Goal: Transaction & Acquisition: Subscribe to service/newsletter

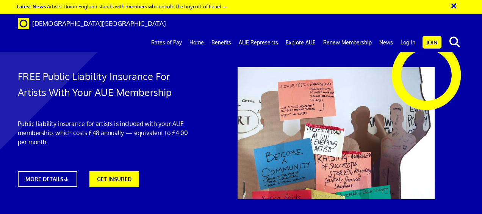
scroll to position [30, 0]
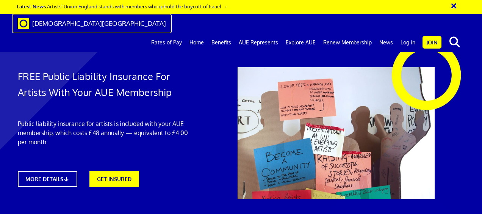
click at [67, 20] on span "[DEMOGRAPHIC_DATA][GEOGRAPHIC_DATA]" at bounding box center [99, 23] width 134 height 8
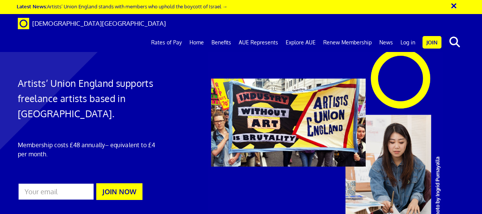
scroll to position [0, 2]
click at [134, 183] on button "JOIN NOW" at bounding box center [119, 191] width 46 height 17
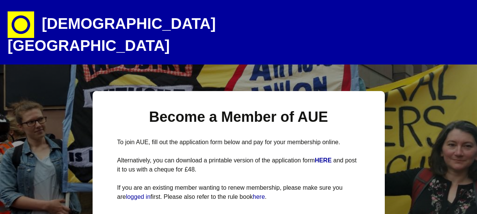
select select
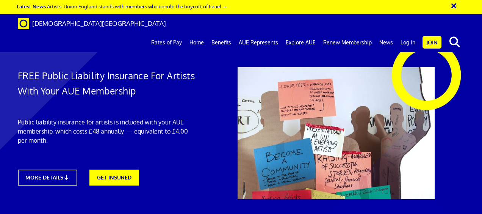
scroll to position [1041, 0]
click at [223, 33] on link "Benefits" at bounding box center [221, 42] width 27 height 19
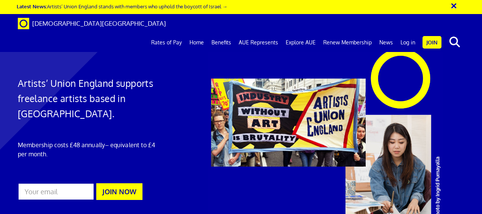
scroll to position [0, 2]
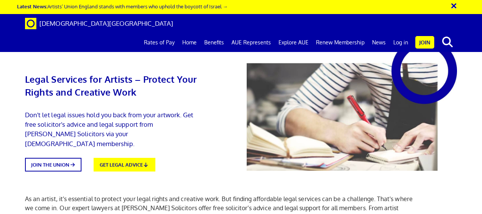
scroll to position [501, 0]
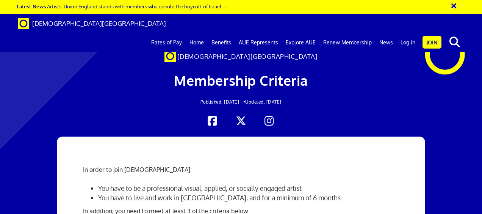
scroll to position [166, 0]
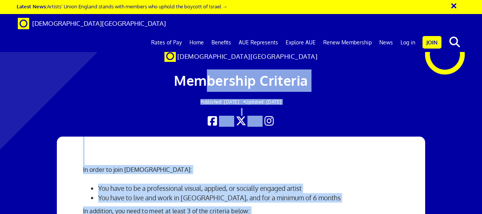
scroll to position [0, 0]
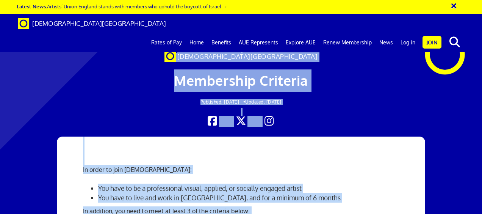
drag, startPoint x: 207, startPoint y: 113, endPoint x: 227, endPoint y: -39, distance: 153.4
click at [126, 107] on div "Membership Criteria Published: [DATE] • Updated: [DATE]" at bounding box center [241, 89] width 306 height 54
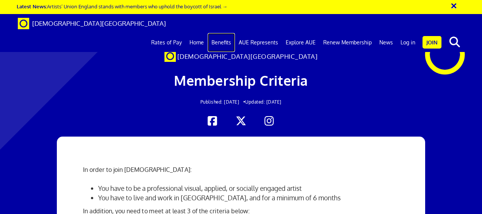
click at [228, 33] on link "Benefits" at bounding box center [221, 42] width 27 height 19
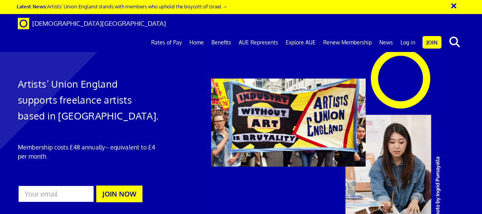
scroll to position [426, 0]
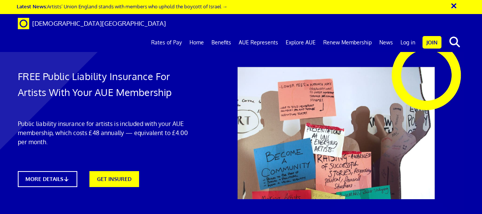
scroll to position [608, 0]
click at [228, 33] on link "Benefits" at bounding box center [221, 42] width 27 height 19
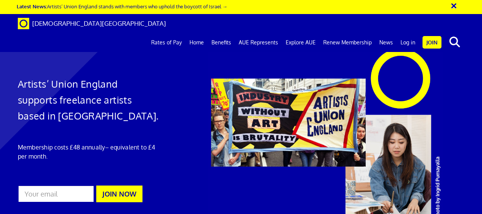
scroll to position [463, 0]
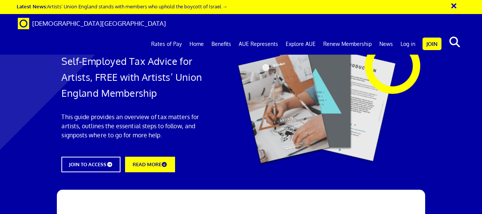
scroll to position [605, 0]
click at [262, 35] on link "AUE Represents" at bounding box center [258, 44] width 47 height 19
click at [267, 35] on link "AUE Represents" at bounding box center [258, 44] width 47 height 19
click at [154, 166] on link "READ MORE" at bounding box center [149, 163] width 55 height 17
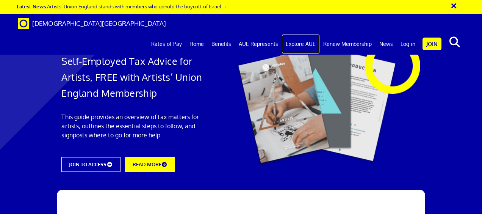
click at [311, 35] on link "Explore AUE" at bounding box center [301, 44] width 38 height 19
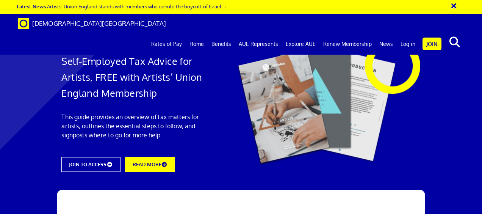
scroll to position [644, 0]
click at [382, 35] on link "News" at bounding box center [386, 44] width 21 height 19
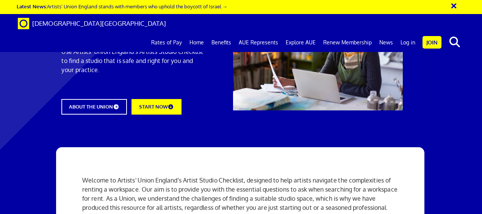
scroll to position [38, 0]
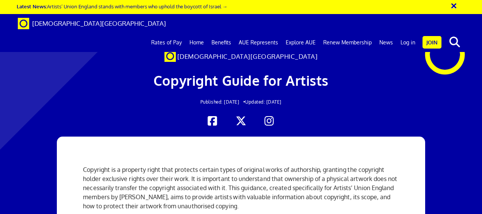
scroll to position [106, 0]
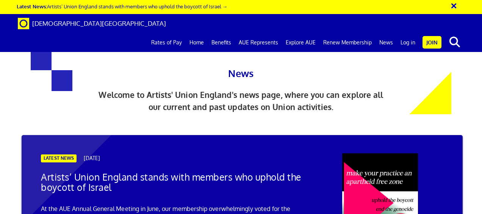
scroll to position [227, 0]
click at [228, 33] on link "Benefits" at bounding box center [221, 42] width 27 height 19
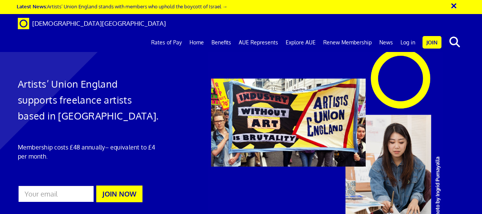
scroll to position [0, 2]
click at [178, 33] on link "Rates of Pay" at bounding box center [167, 42] width 38 height 19
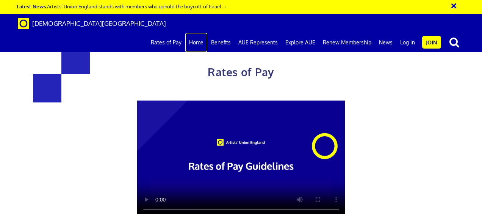
click at [200, 33] on link "Home" at bounding box center [196, 42] width 22 height 19
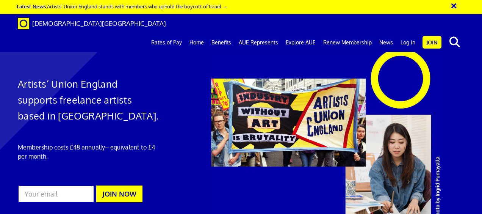
scroll to position [0, 2]
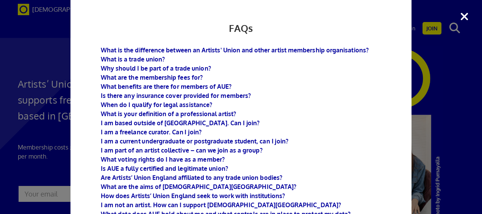
scroll to position [21, 0]
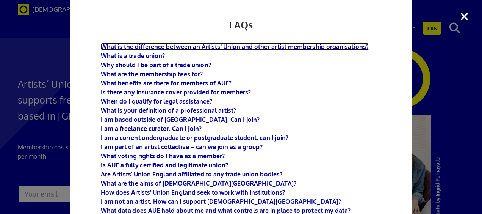
click at [337, 49] on b "What is the difference between an Artists' Union and other artist membership or…" at bounding box center [235, 47] width 268 height 8
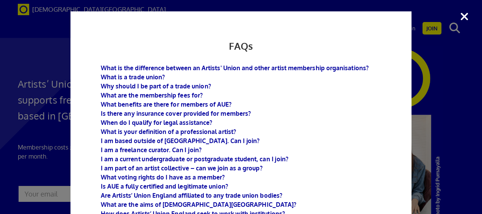
click at [467, 16] on div "FAQs What is the difference between an Artists' Union and other artist membersh…" at bounding box center [241, 107] width 482 height 214
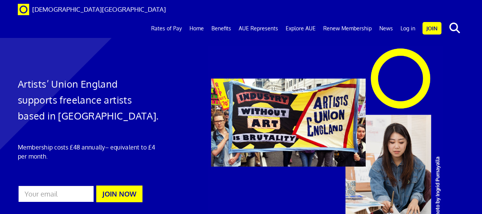
scroll to position [1066, 0]
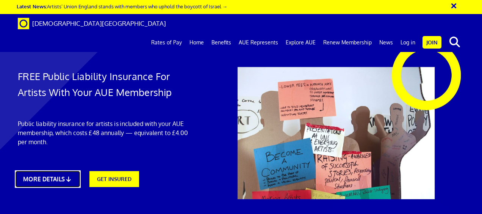
click at [52, 175] on link "MORE DETAILS" at bounding box center [48, 178] width 66 height 17
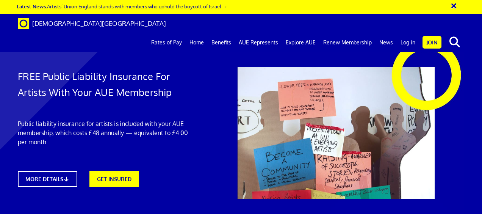
scroll to position [1843, 0]
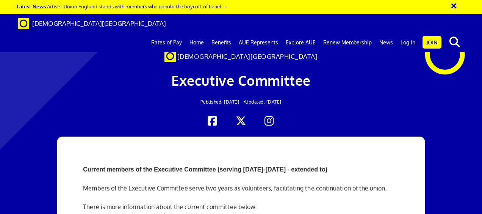
scroll to position [2660, 0]
click at [228, 33] on link "Benefits" at bounding box center [221, 42] width 27 height 19
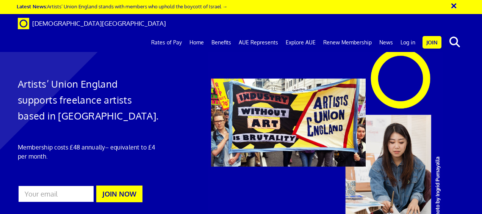
scroll to position [1074, 0]
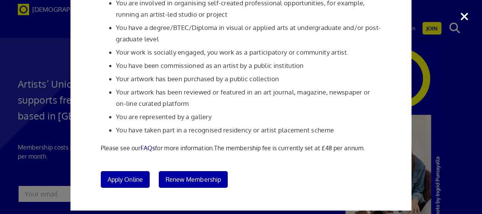
scroll to position [162, 0]
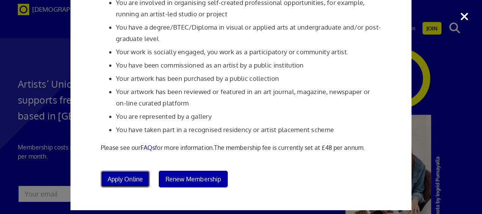
click at [121, 176] on span "Apply Online" at bounding box center [125, 179] width 35 height 8
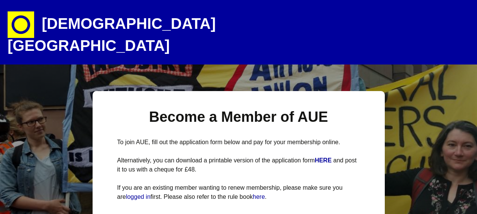
select select
click at [14, 27] on img at bounding box center [21, 24] width 27 height 27
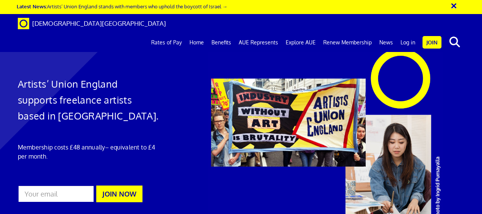
scroll to position [139, 0]
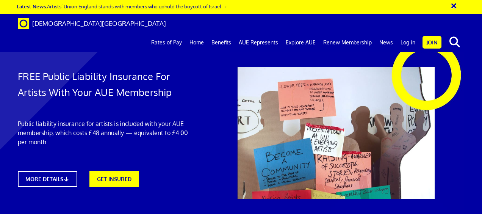
scroll to position [0, 2]
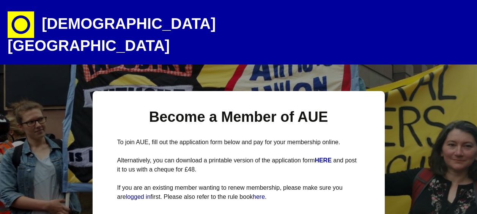
select select
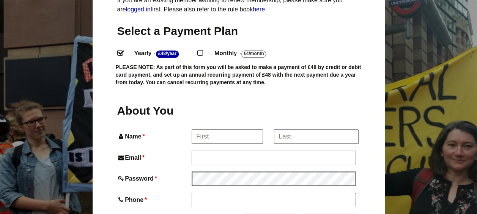
scroll to position [204, 0]
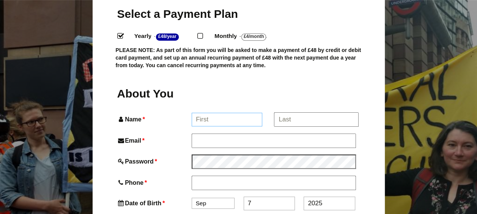
click at [214, 113] on input "Name *" at bounding box center [227, 120] width 71 height 14
type input "Olivia"
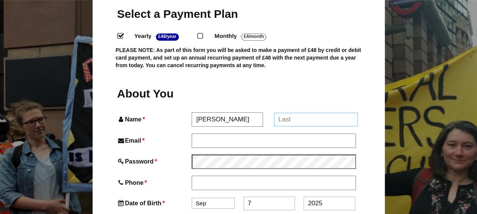
click at [299, 113] on input "*" at bounding box center [316, 120] width 84 height 14
type input "Davis"
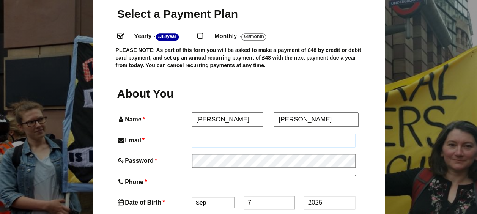
click at [281, 133] on input "Email *" at bounding box center [274, 140] width 164 height 14
paste input "oliviagracedavis4@gmail.com"
type input "oliviagracedavis4@gmail.com"
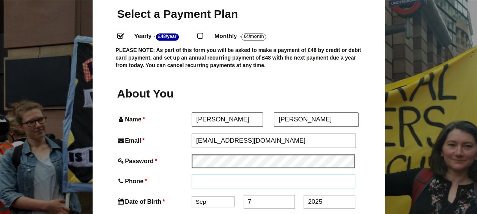
click at [212, 174] on input "Phone *" at bounding box center [274, 181] width 164 height 14
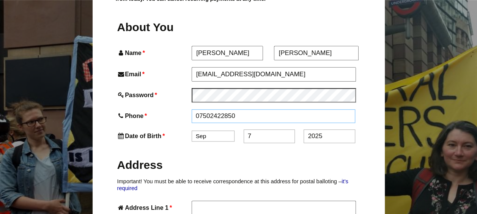
scroll to position [271, 0]
type input "07502422850"
click at [214, 131] on select "Jan Feb Mar Apr May Jun Jul Aug Sep Oct Nov Dec" at bounding box center [213, 136] width 43 height 11
select select "7"
click at [192, 131] on select "Jan Feb Mar Apr May Jun Jul Aug Sep Oct Nov Dec" at bounding box center [213, 136] width 43 height 11
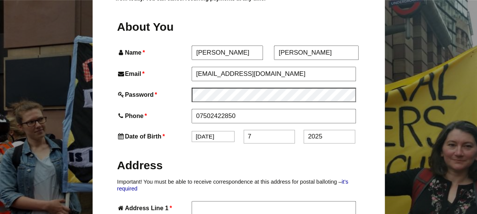
click at [268, 130] on input "7" at bounding box center [268, 137] width 51 height 14
type input "5"
click at [334, 130] on input "2025" at bounding box center [328, 137] width 51 height 14
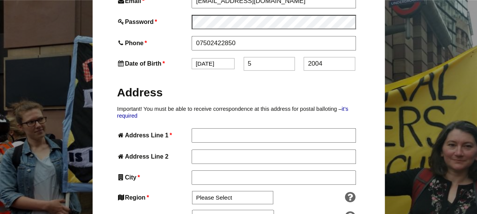
scroll to position [344, 0]
type input "2004"
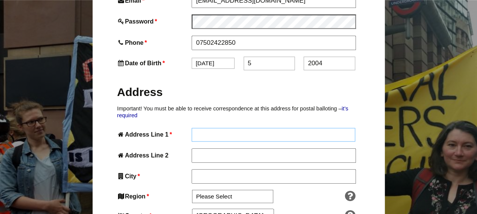
click at [321, 128] on input "Address Line 1 *" at bounding box center [274, 135] width 164 height 14
type input "20 Priors Wood"
type input "Crowthorne"
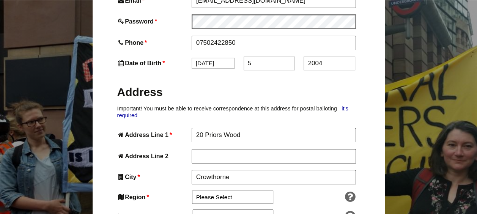
type input "RG45 6BZ"
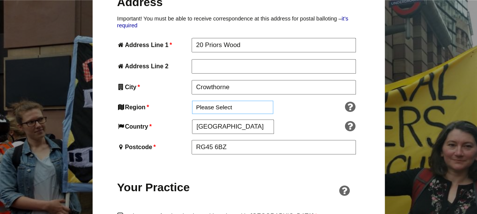
click at [233, 100] on select "Please Select South East England London North West England East of England West…" at bounding box center [232, 106] width 81 height 13
select select "South East"
click at [192, 100] on select "Please Select South East England London North West England East of England West…" at bounding box center [232, 106] width 81 height 13
click at [253, 100] on select "Please Select South East England London North West England East of England West…" at bounding box center [232, 106] width 81 height 13
click at [299, 101] on div at bounding box center [319, 107] width 77 height 12
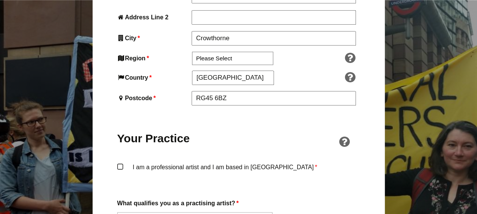
scroll to position [520, 0]
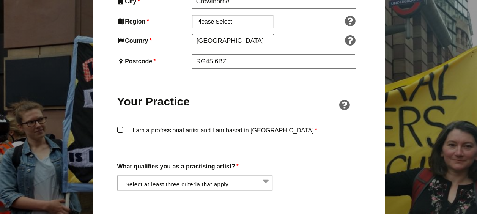
click at [122, 125] on label "I am a professional artist and I am based in England *" at bounding box center [238, 136] width 243 height 23
click at [0, 0] on input "I am a professional artist and I am based in England *" at bounding box center [0, 0] width 0 height 0
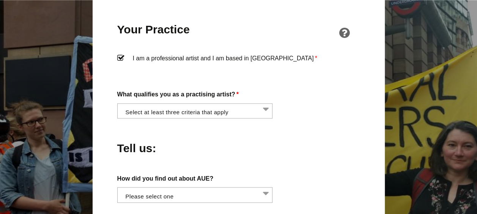
scroll to position [594, 0]
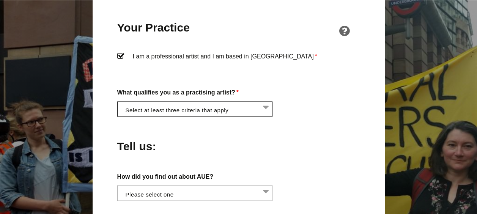
click at [187, 102] on li at bounding box center [196, 108] width 155 height 13
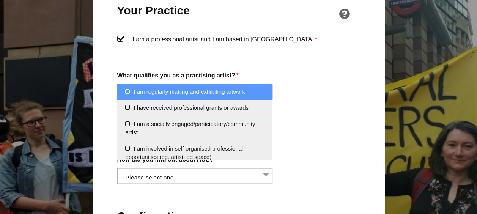
scroll to position [611, 0]
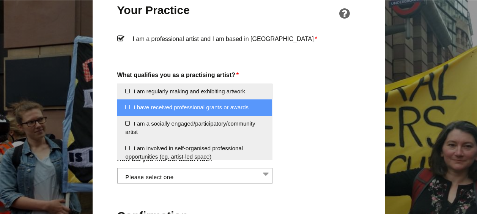
click at [124, 109] on li "I have received professional grants or awards" at bounding box center [194, 107] width 155 height 16
select select "received_grants_or_awards"
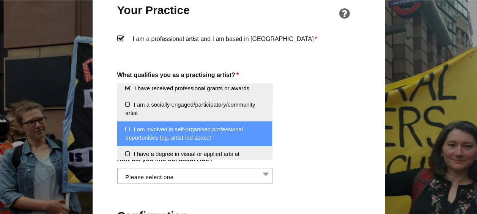
scroll to position [54, 0]
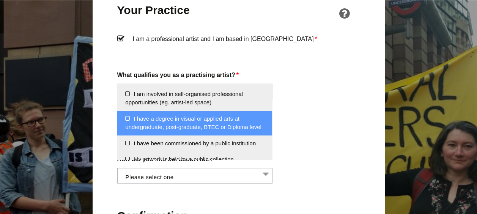
click at [130, 117] on li "I have a degree in visual or applied arts at undergraduate, post-graduate, BTEC…" at bounding box center [194, 123] width 155 height 25
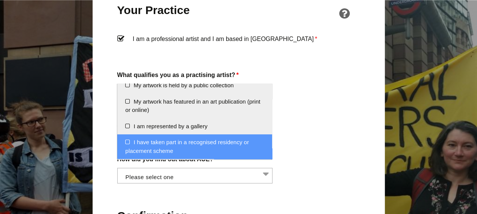
scroll to position [137, 0]
click at [124, 138] on li "I have taken part in a recognised residency or placement scheme" at bounding box center [194, 146] width 155 height 25
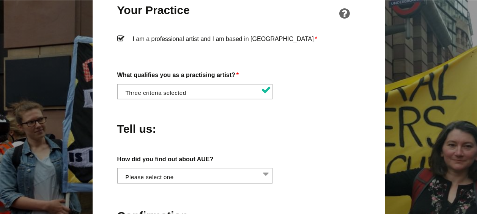
click at [399, 144] on div "Become a Member of AUE To join AUE, fill out the application form below and pay…" at bounding box center [238, 57] width 477 height 1155
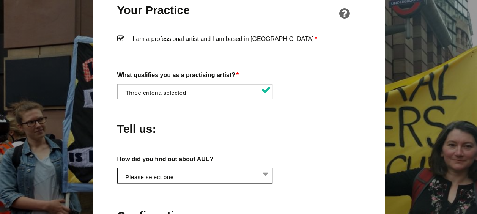
click at [236, 168] on li at bounding box center [196, 174] width 155 height 13
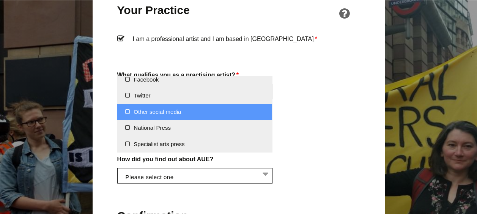
scroll to position [0, 0]
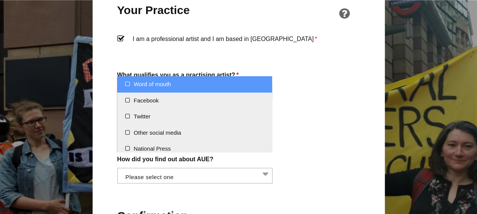
select select "Word of mouth"
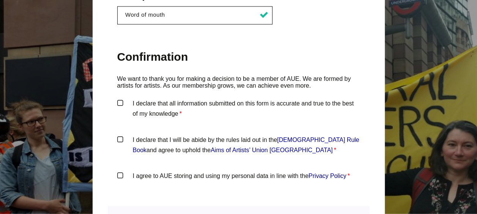
scroll to position [777, 0]
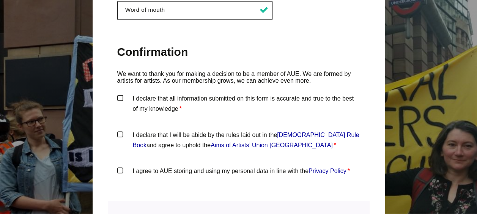
click at [117, 93] on label "I declare that all information submitted on this form is accurate and true to t…" at bounding box center [238, 104] width 243 height 23
click at [0, 0] on input "I declare that all information submitted on this form is accurate and true to t…" at bounding box center [0, 0] width 0 height 0
click at [121, 130] on label "I declare that I will be abide by the rules laid out in the Artists' Union Engl…" at bounding box center [238, 141] width 243 height 23
click at [0, 0] on input "I declare that I will be abide by the rules laid out in the Artists' Union Engl…" at bounding box center [0, 0] width 0 height 0
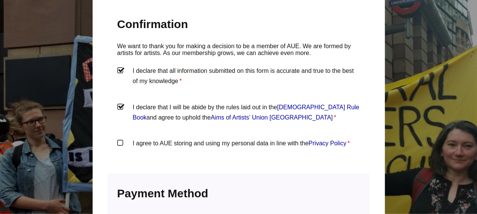
scroll to position [805, 0]
click at [120, 138] on label "I agree to AUE storing and using my personal data in line with the Privacy Poli…" at bounding box center [238, 149] width 243 height 23
click at [0, 0] on input "I agree to AUE storing and using my personal data in line with the Privacy Poli…" at bounding box center [0, 0] width 0 height 0
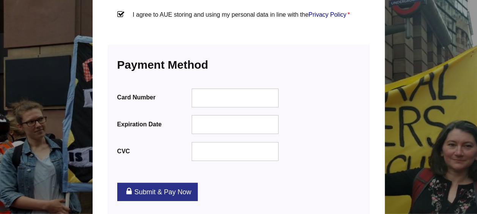
scroll to position [943, 0]
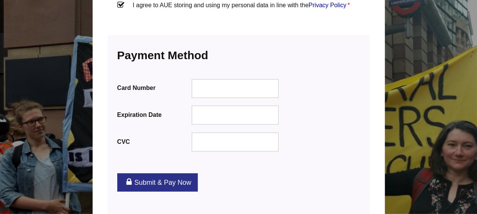
click at [328, 45] on h3 "Payment Information We accept all major credit cards" at bounding box center [238, 56] width 243 height 24
click at [215, 133] on div at bounding box center [234, 142] width 87 height 19
click at [369, 66] on div "Payment Information We accept all major credit cards Card Number Expiration Dat…" at bounding box center [239, 102] width 262 height 135
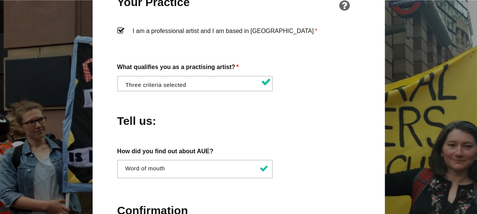
scroll to position [587, 0]
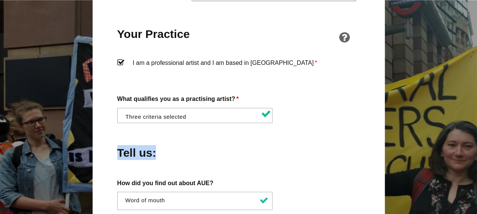
drag, startPoint x: 247, startPoint y: 108, endPoint x: 253, endPoint y: 100, distance: 10.4
click at [253, 100] on div "About You Name * Olivia First * Davis Last Email * oliviagracedavis4@gmail.com …" at bounding box center [238, 51] width 243 height 697
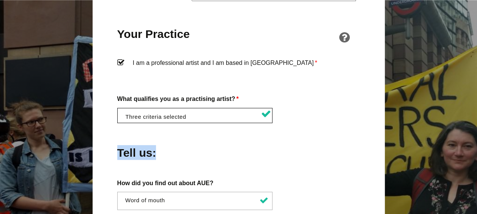
click at [253, 108] on li at bounding box center [196, 114] width 155 height 13
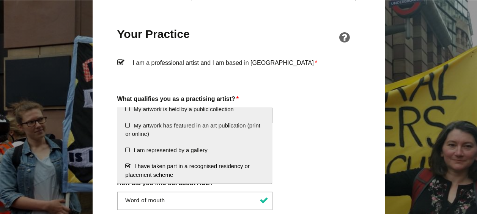
scroll to position [137, 0]
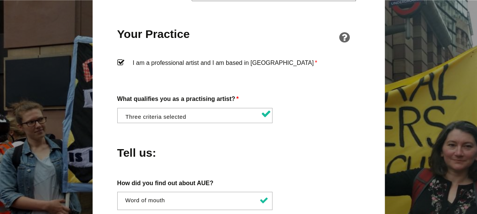
click at [368, 87] on div "Become a Member of AUE To join AUE, fill out the application form below and pay…" at bounding box center [239, 82] width 292 height 1157
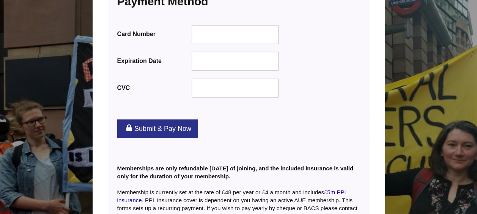
scroll to position [1053, 0]
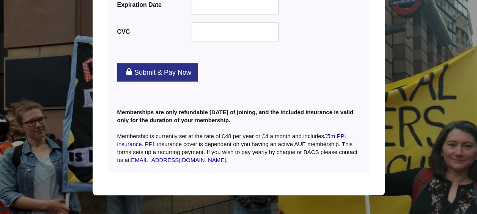
click at [127, 63] on link "Submit & Pay Now" at bounding box center [157, 72] width 80 height 18
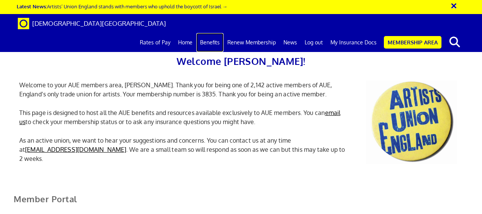
click at [221, 33] on link "Benefits" at bounding box center [209, 42] width 27 height 19
click at [411, 36] on link "Membership Area" at bounding box center [413, 42] width 58 height 13
click at [429, 36] on link "Membership Area" at bounding box center [413, 42] width 58 height 13
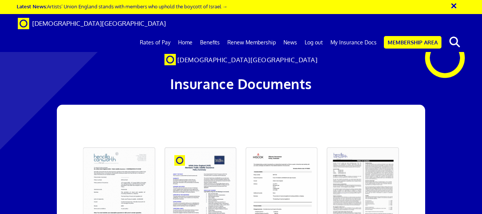
scroll to position [115, 0]
click at [118, 143] on link at bounding box center [118, 191] width 81 height 96
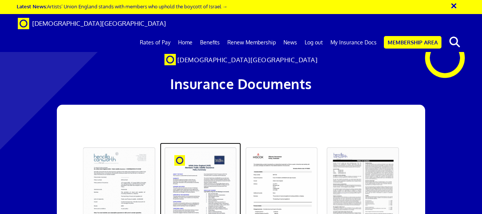
click at [222, 143] on link at bounding box center [200, 191] width 81 height 96
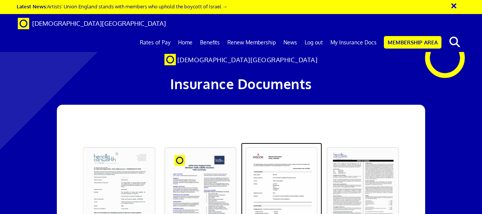
click at [286, 143] on link at bounding box center [281, 191] width 81 height 96
